Goal: Use online tool/utility: Utilize a website feature to perform a specific function

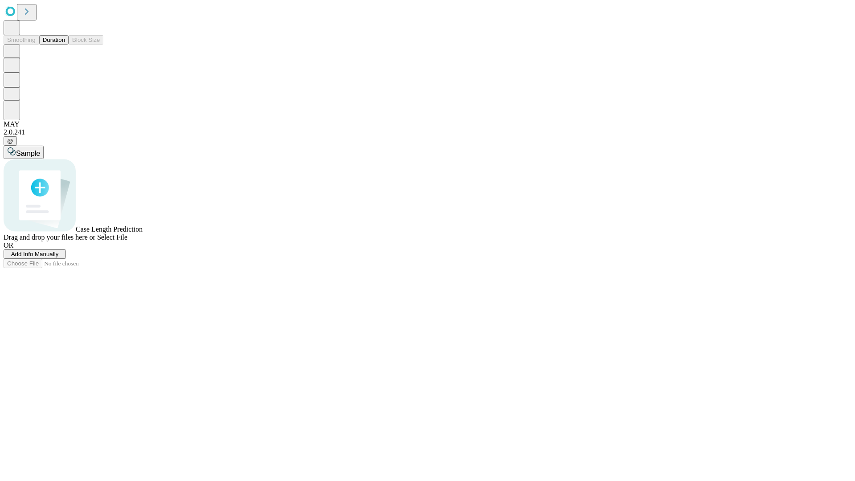
click at [127, 241] on span "Select File" at bounding box center [112, 237] width 30 height 8
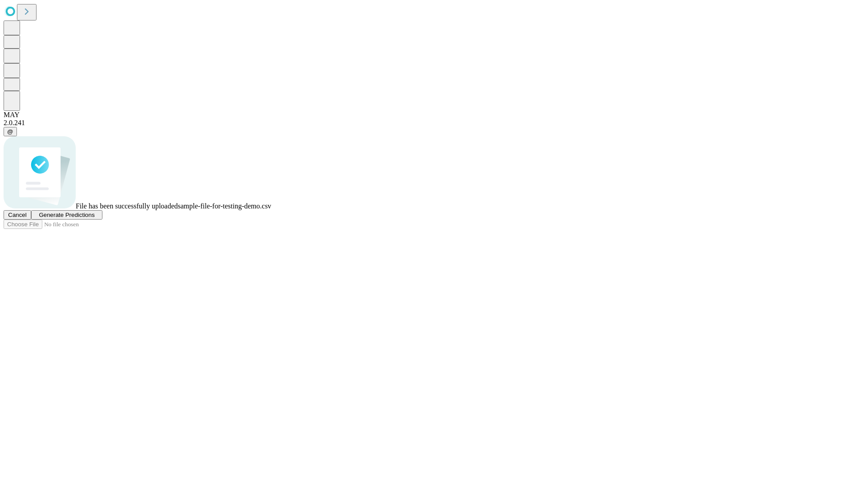
click at [94, 218] on span "Generate Predictions" at bounding box center [67, 215] width 56 height 7
